Goal: Task Accomplishment & Management: Use online tool/utility

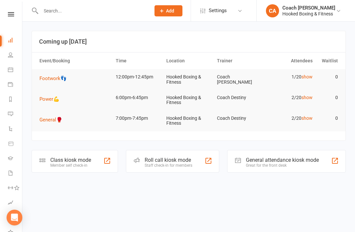
click at [180, 82] on td "Hooked Boxing & Fitness" at bounding box center [188, 79] width 51 height 21
click at [13, 72] on link "Calendar" at bounding box center [15, 70] width 15 height 15
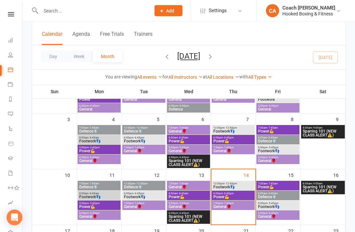
scroll to position [78, 0]
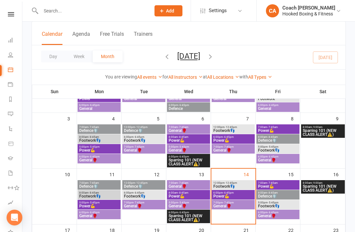
click at [236, 185] on span "Footwork👣" at bounding box center [233, 187] width 40 height 4
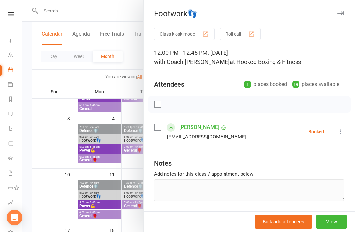
click at [203, 128] on link "Taryn Al-mashgari" at bounding box center [199, 127] width 40 height 11
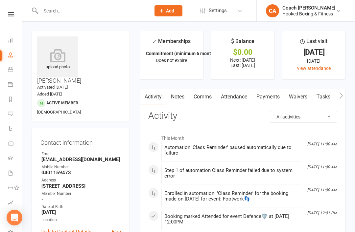
click at [300, 100] on link "Waivers" at bounding box center [298, 96] width 28 height 15
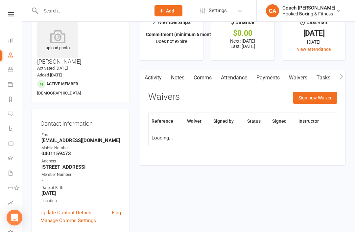
scroll to position [21, 0]
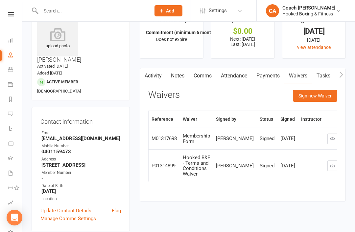
click at [154, 76] on link "Activity" at bounding box center [153, 75] width 26 height 15
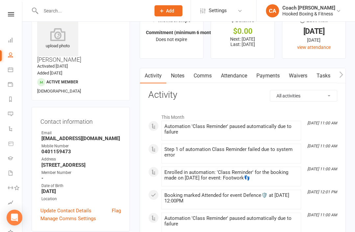
click at [13, 72] on link "Calendar" at bounding box center [15, 70] width 15 height 15
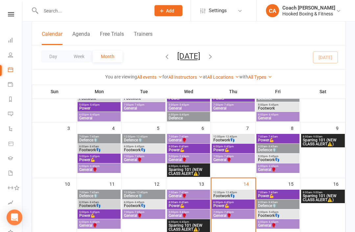
scroll to position [82, 0]
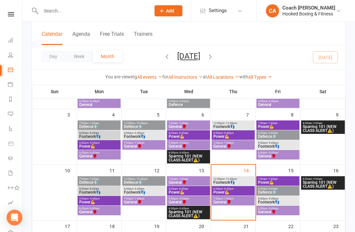
click at [236, 181] on span "Footwork👣" at bounding box center [233, 183] width 40 height 4
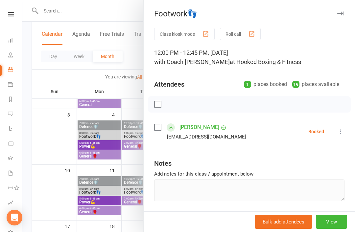
click at [203, 37] on div "button" at bounding box center [205, 34] width 7 height 7
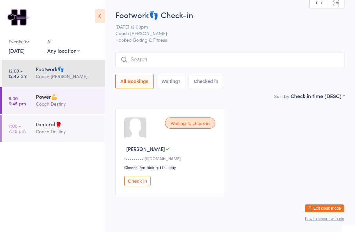
click at [136, 184] on button "Check in" at bounding box center [137, 181] width 26 height 10
